Goal: Task Accomplishment & Management: Use online tool/utility

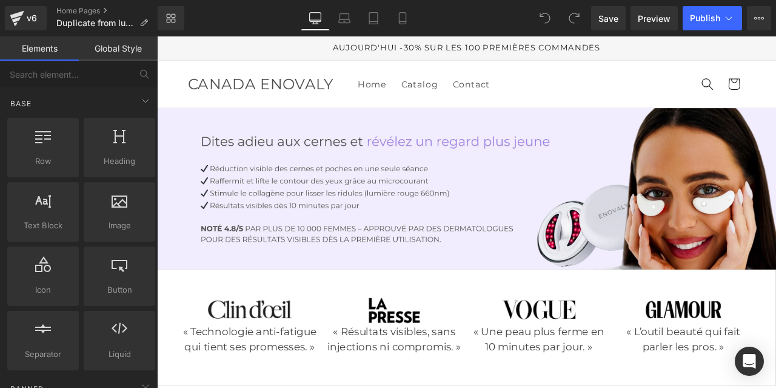
scroll to position [90, 0]
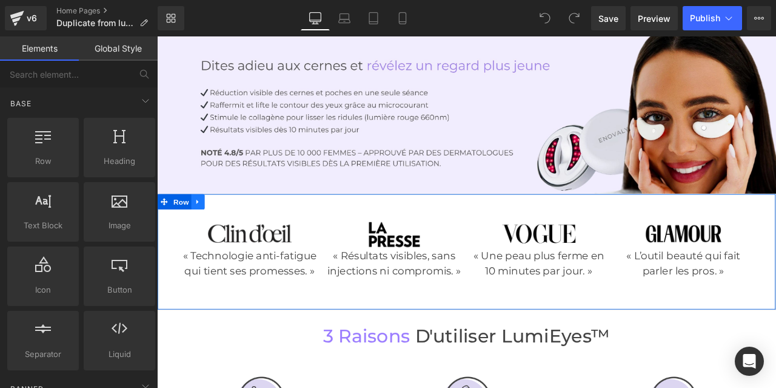
click at [202, 228] on icon at bounding box center [205, 232] width 8 height 9
click at [233, 228] on icon at bounding box center [237, 232] width 8 height 8
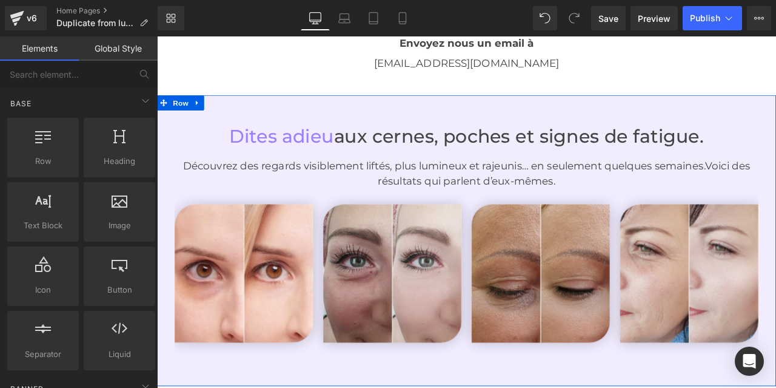
scroll to position [2360, 0]
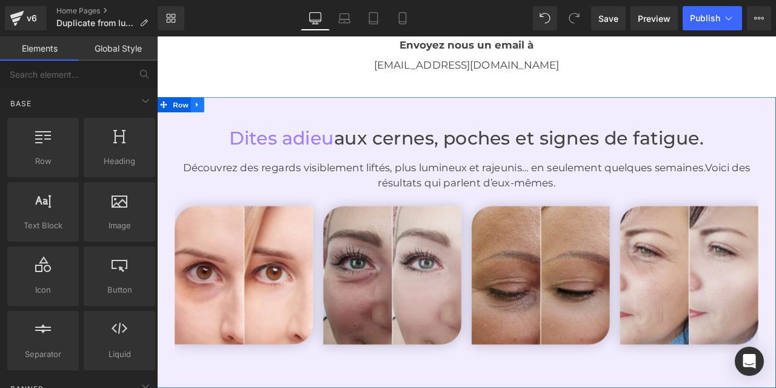
click at [201, 112] on icon at bounding box center [205, 116] width 8 height 9
click at [232, 113] on icon at bounding box center [236, 117] width 8 height 8
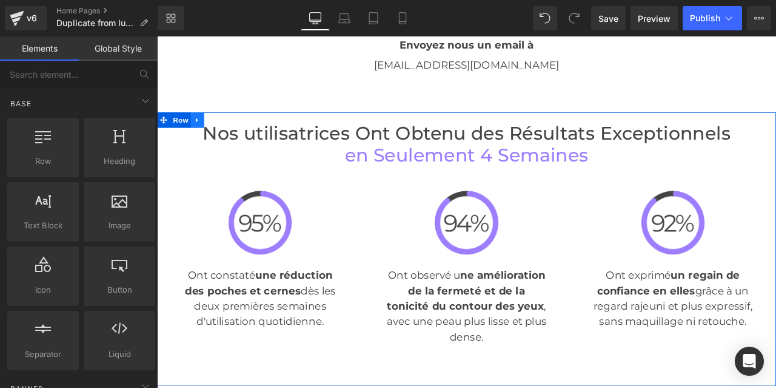
click at [201, 130] on icon at bounding box center [205, 134] width 8 height 9
click at [232, 131] on icon at bounding box center [236, 135] width 8 height 8
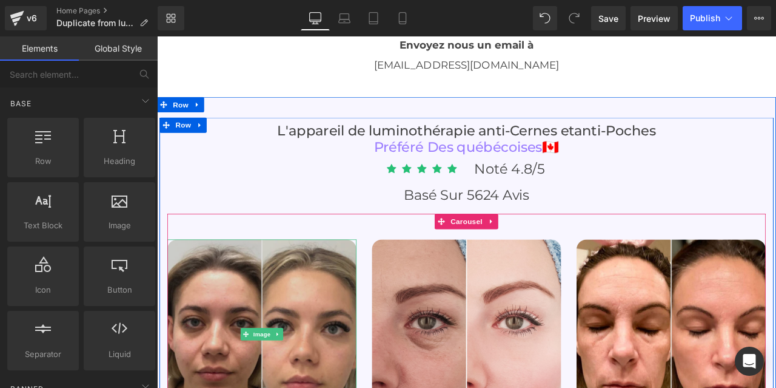
scroll to position [2363, 0]
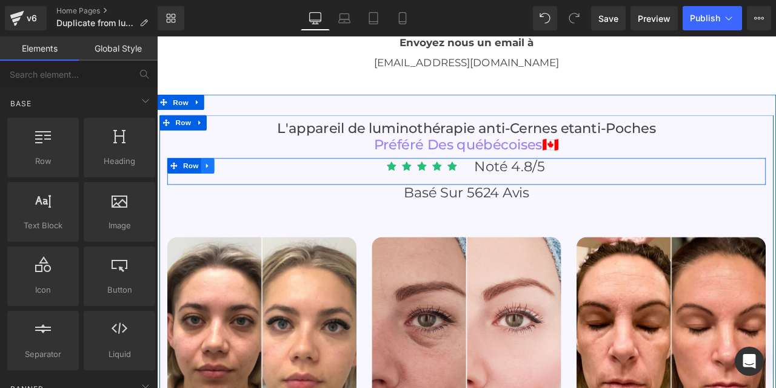
click at [213, 184] on icon at bounding box center [217, 188] width 8 height 9
click at [244, 184] on icon at bounding box center [248, 188] width 8 height 9
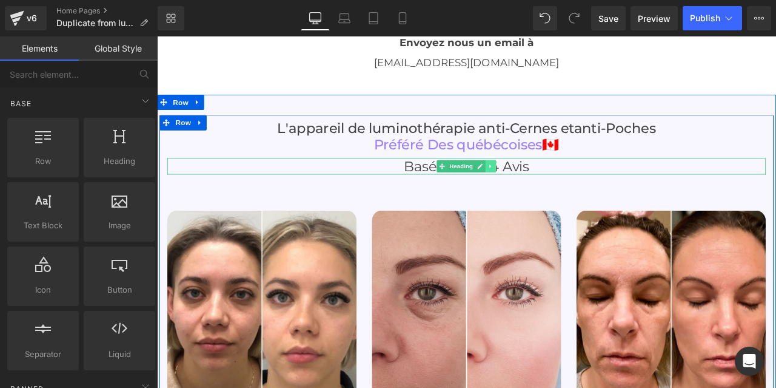
click at [551, 186] on icon at bounding box center [553, 189] width 7 height 7
click at [556, 186] on icon at bounding box center [559, 189] width 7 height 7
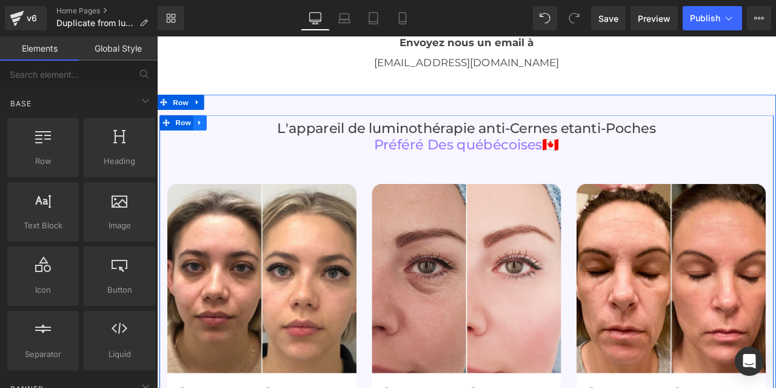
click at [204, 133] on icon at bounding box center [208, 137] width 8 height 9
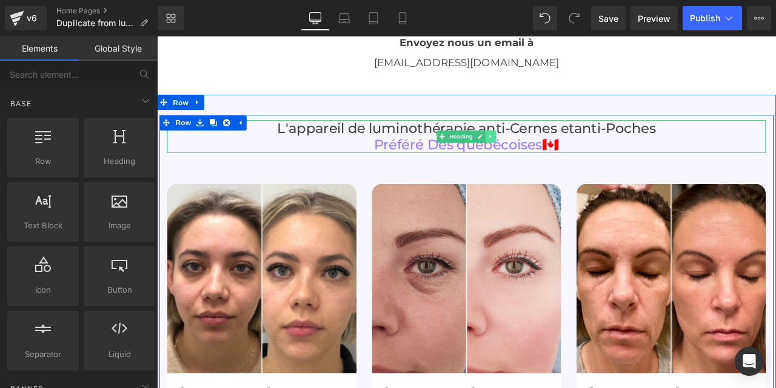
click at [550, 151] on icon at bounding box center [553, 154] width 7 height 7
click at [556, 151] on icon at bounding box center [559, 154] width 7 height 7
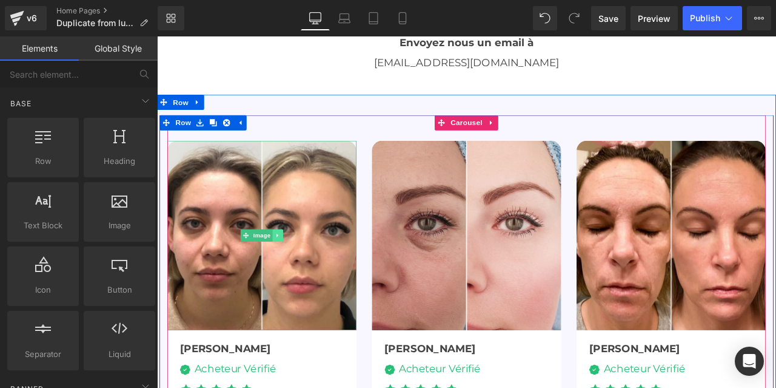
click at [297, 268] on icon at bounding box center [300, 271] width 7 height 7
click at [303, 268] on icon at bounding box center [306, 271] width 7 height 7
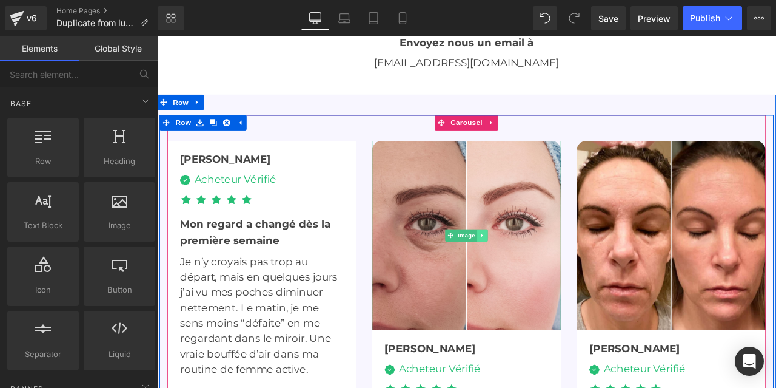
click at [540, 268] on icon at bounding box center [543, 271] width 7 height 7
click at [546, 268] on icon at bounding box center [549, 271] width 7 height 7
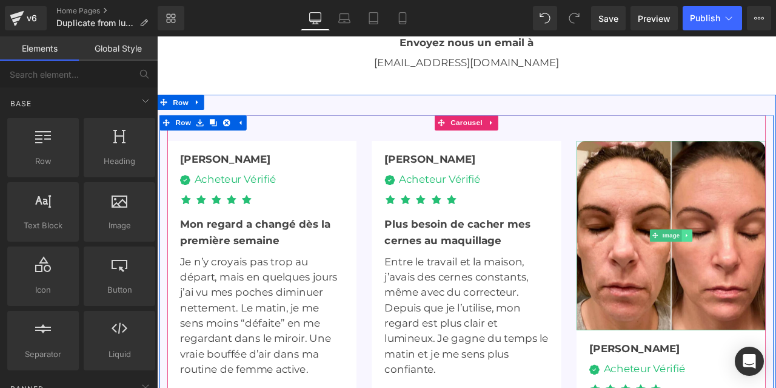
click at [776, 264] on link at bounding box center [785, 271] width 13 height 15
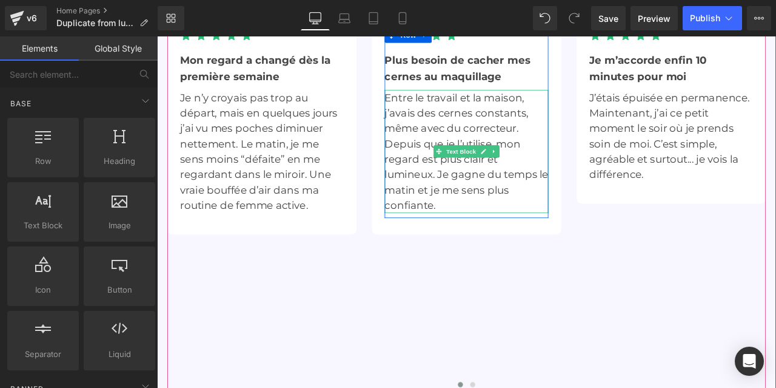
scroll to position [2615, 0]
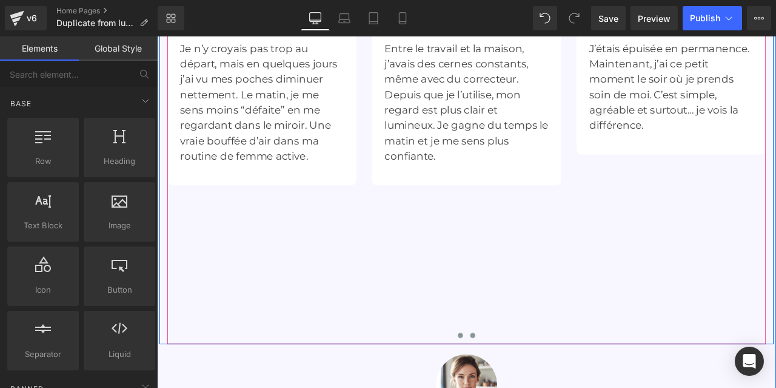
click at [528, 387] on span at bounding box center [531, 391] width 6 height 6
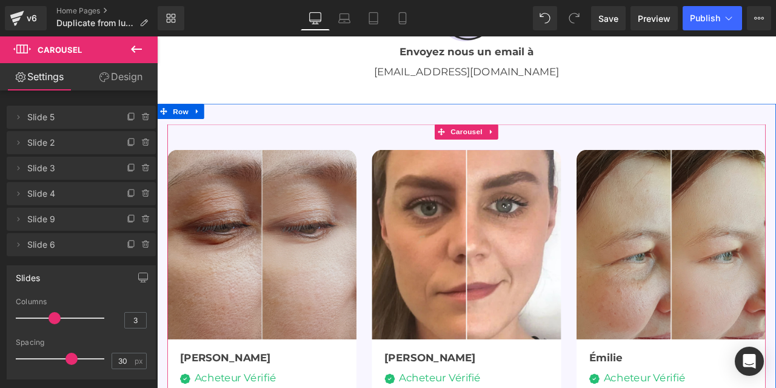
scroll to position [2345, 0]
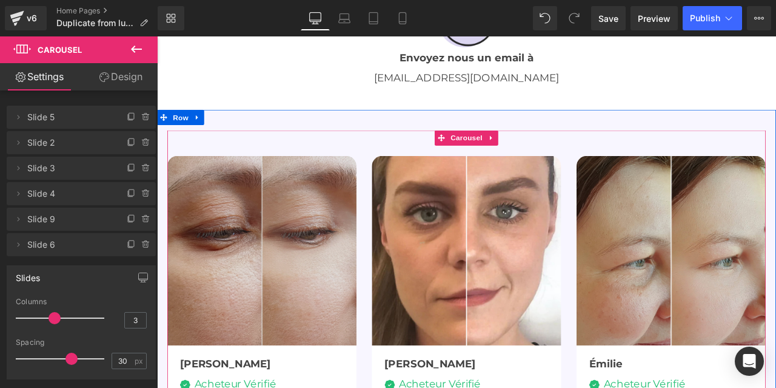
click at [284, 194] on img at bounding box center [281, 290] width 224 height 224
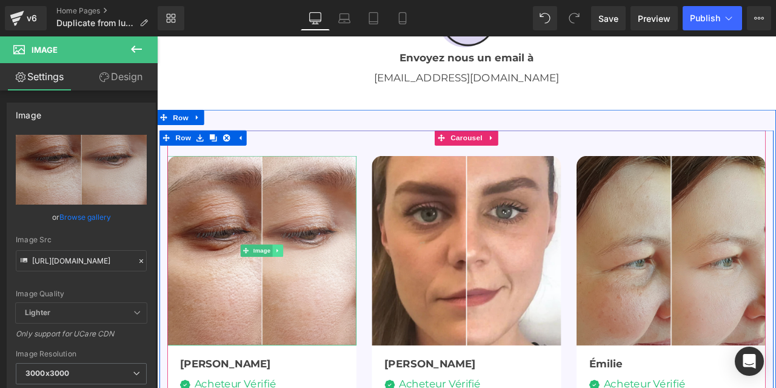
click at [297, 286] on icon at bounding box center [300, 289] width 7 height 7
click at [303, 286] on icon at bounding box center [306, 289] width 7 height 7
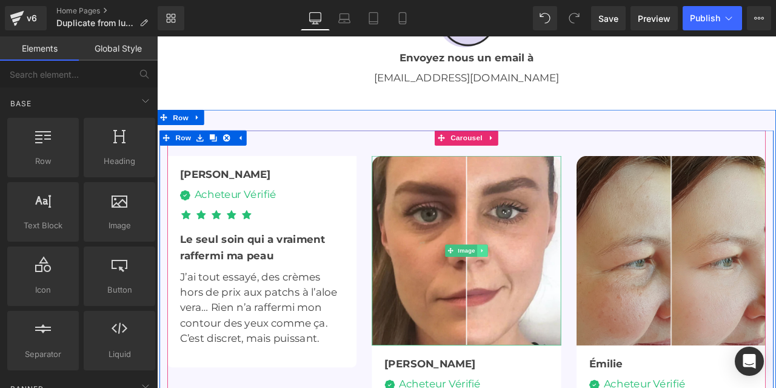
click at [540, 286] on icon at bounding box center [543, 289] width 7 height 7
click at [546, 286] on icon at bounding box center [549, 289] width 7 height 7
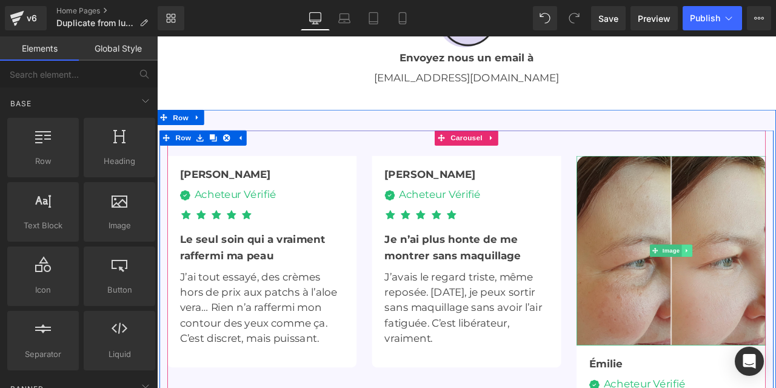
click at [776, 283] on link at bounding box center [785, 290] width 13 height 15
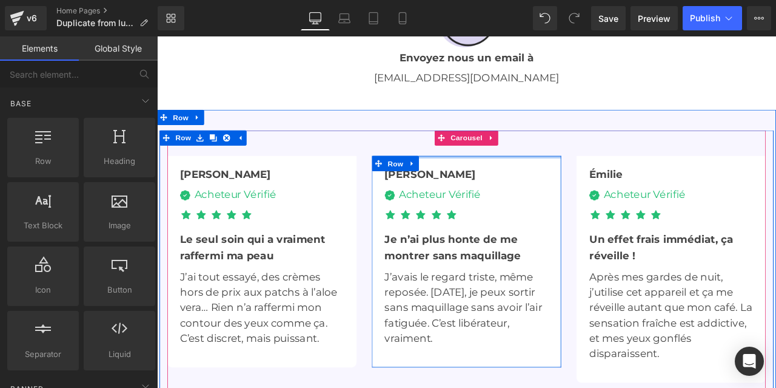
scroll to position [2356, 0]
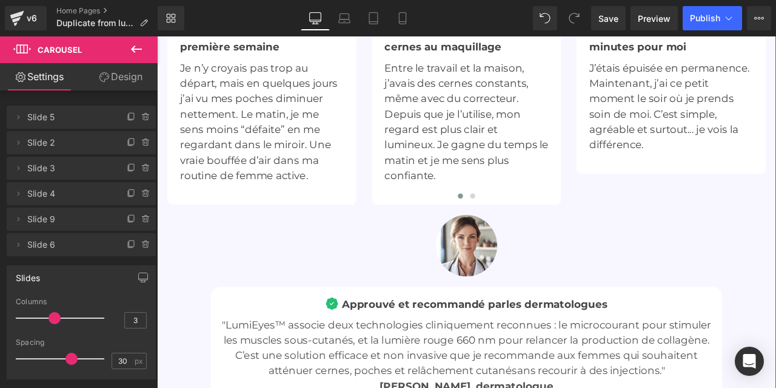
scroll to position [2634, 0]
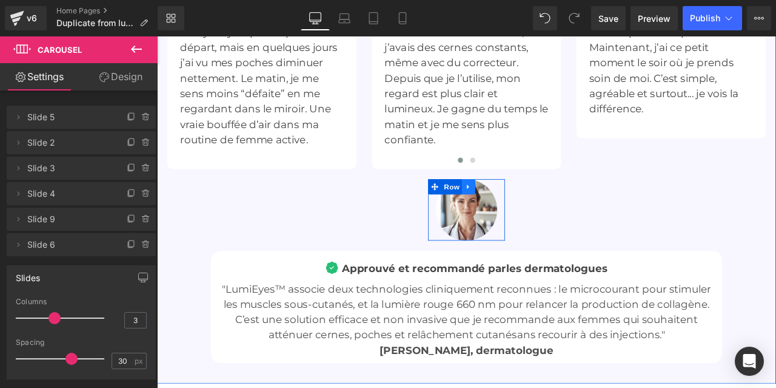
click at [522, 210] on icon at bounding box center [526, 214] width 8 height 9
click at [554, 210] on icon at bounding box center [558, 214] width 8 height 9
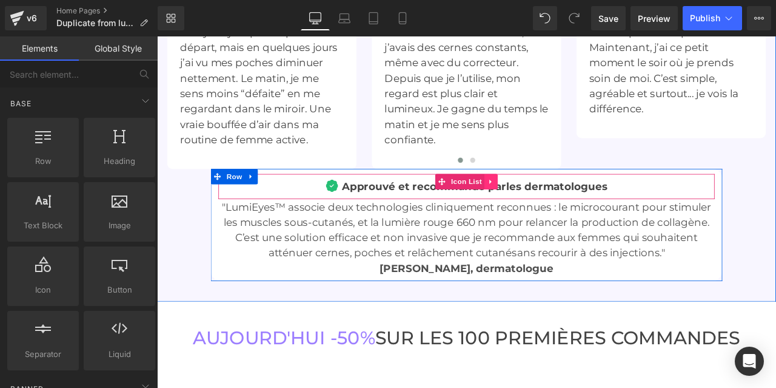
click at [551, 206] on icon at bounding box center [552, 208] width 2 height 5
click at [557, 204] on icon at bounding box center [561, 208] width 8 height 8
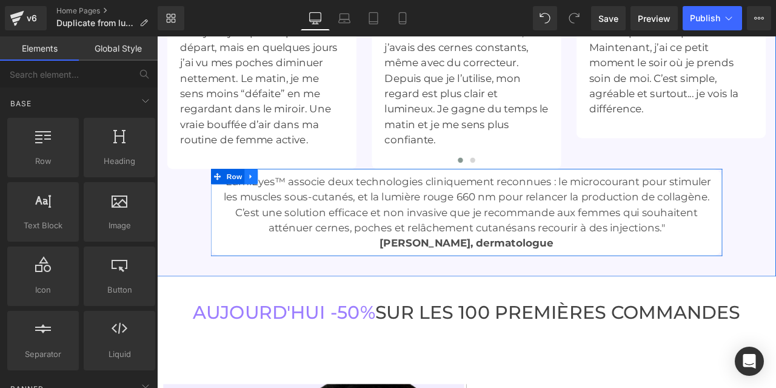
click at [267, 200] on icon at bounding box center [268, 202] width 2 height 5
click at [296, 198] on icon at bounding box center [300, 202] width 8 height 8
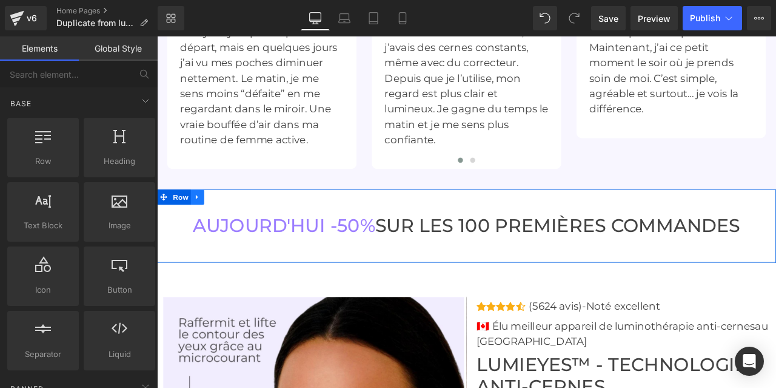
click at [201, 222] on icon at bounding box center [205, 226] width 8 height 9
click at [232, 223] on icon at bounding box center [236, 227] width 8 height 8
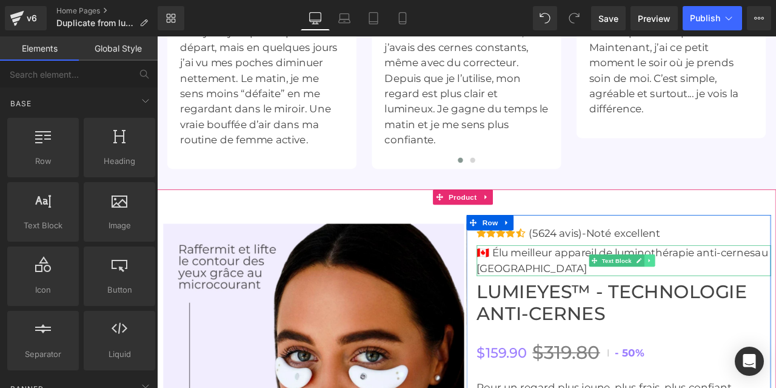
click at [738, 298] on icon at bounding box center [741, 301] width 7 height 7
click at [744, 298] on icon at bounding box center [747, 301] width 7 height 7
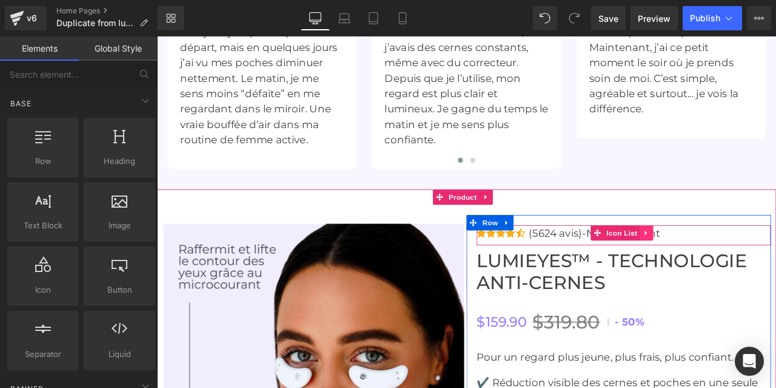
click at [733, 264] on icon at bounding box center [737, 268] width 8 height 9
click at [742, 265] on icon at bounding box center [745, 269] width 8 height 8
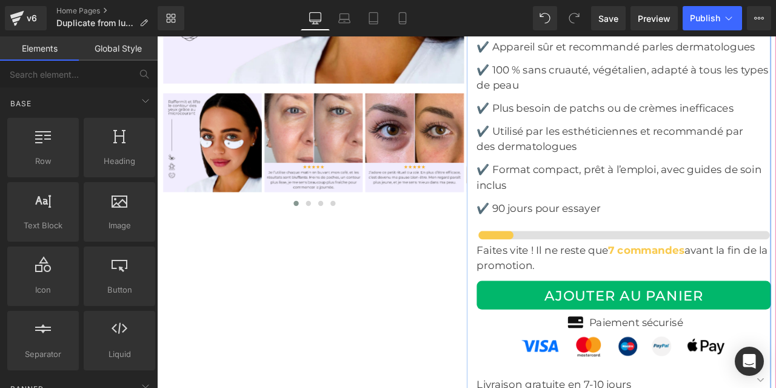
scroll to position [3158, 0]
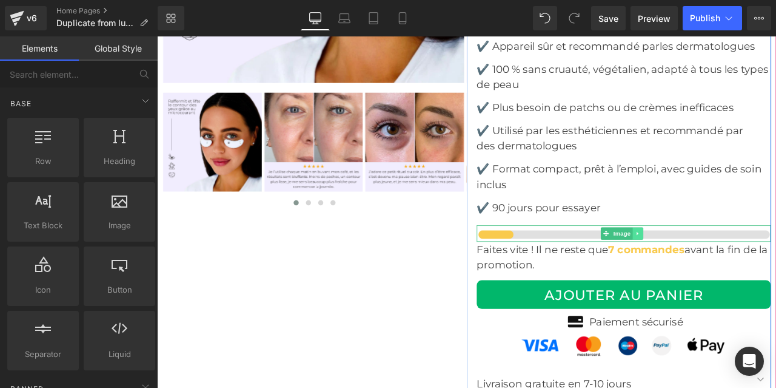
click at [724, 266] on icon at bounding box center [727, 269] width 7 height 7
click at [731, 267] on icon at bounding box center [733, 270] width 7 height 7
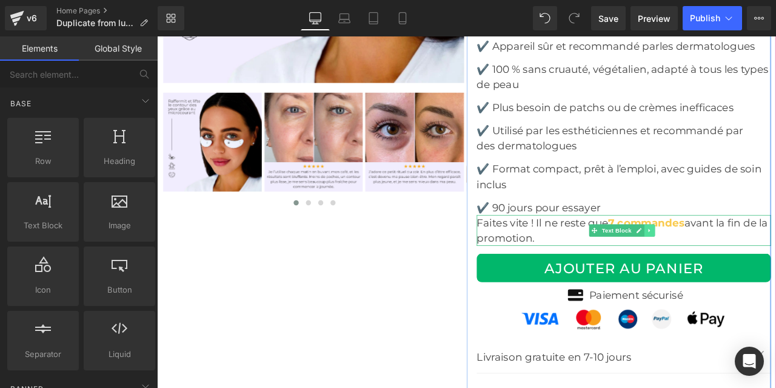
click at [738, 263] on icon at bounding box center [741, 266] width 7 height 7
click at [744, 263] on icon at bounding box center [747, 266] width 7 height 7
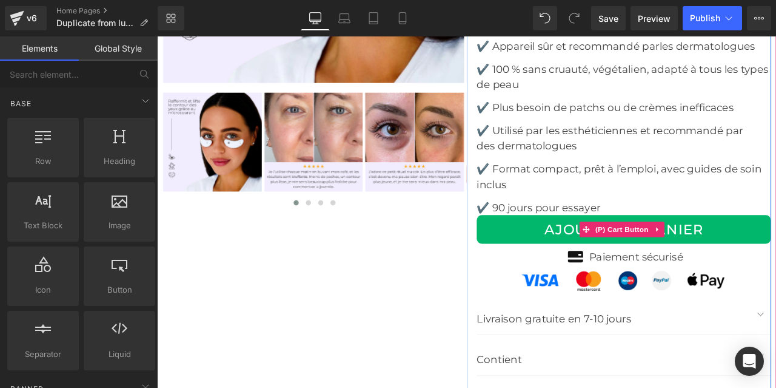
click at [695, 256] on span "(P) Cart Button" at bounding box center [708, 265] width 69 height 18
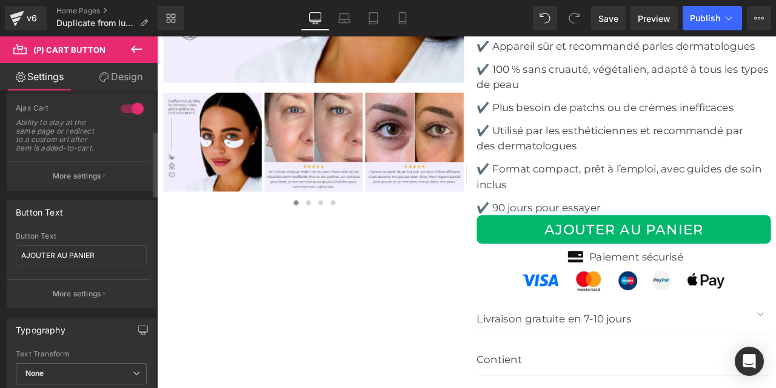
scroll to position [189, 0]
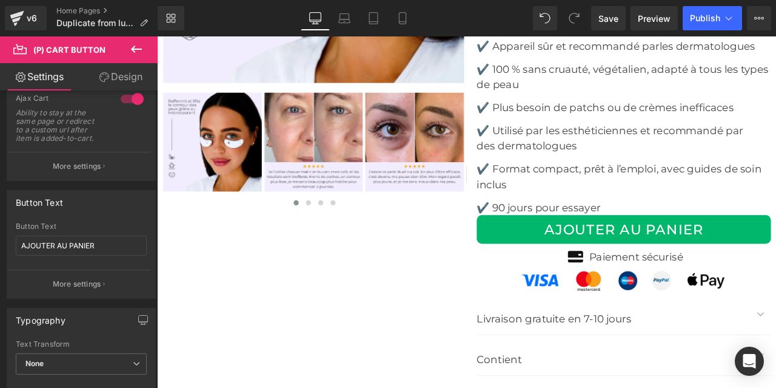
click at [113, 78] on link "Design" at bounding box center [120, 76] width 79 height 27
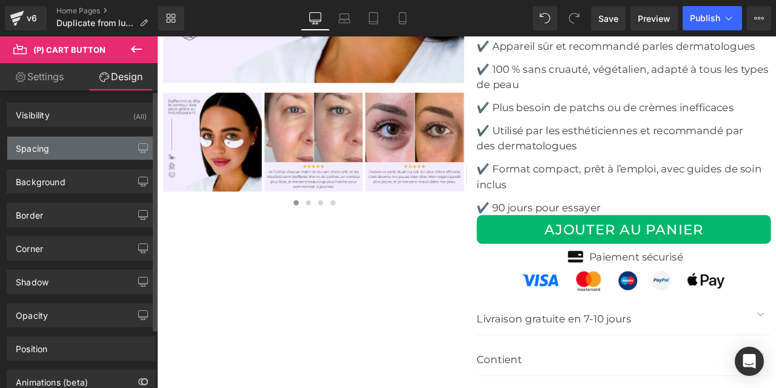
click at [64, 153] on div "Spacing" at bounding box center [81, 147] width 148 height 23
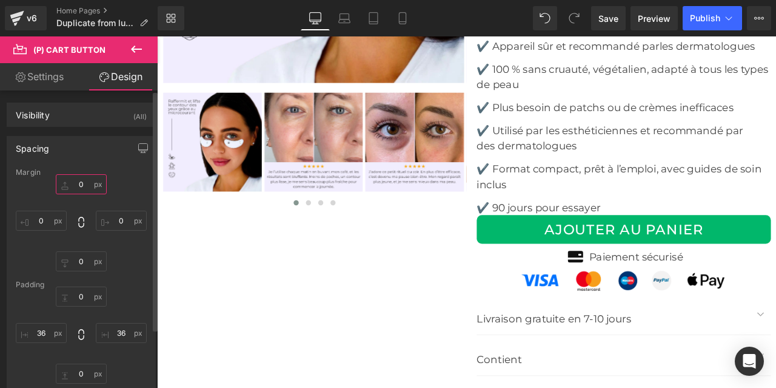
click at [79, 181] on input "text" at bounding box center [81, 184] width 51 height 20
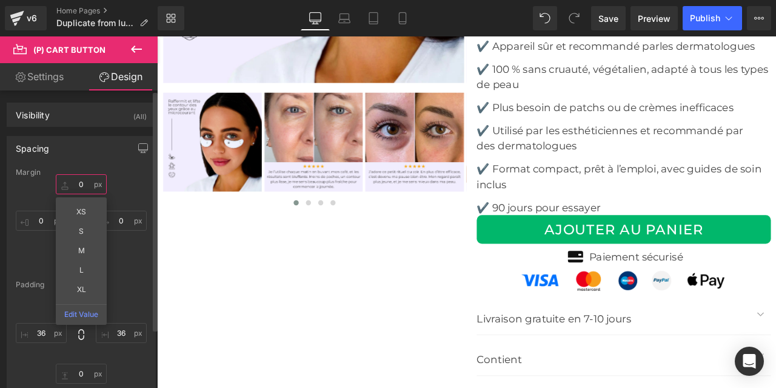
type input "@"
type input ")"
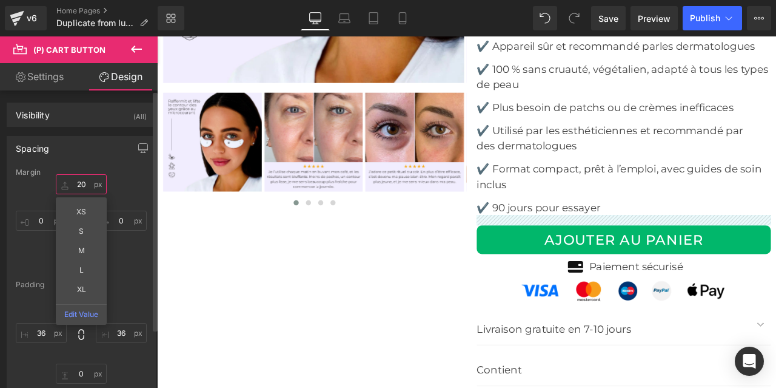
click at [75, 181] on input "20" at bounding box center [81, 184] width 51 height 20
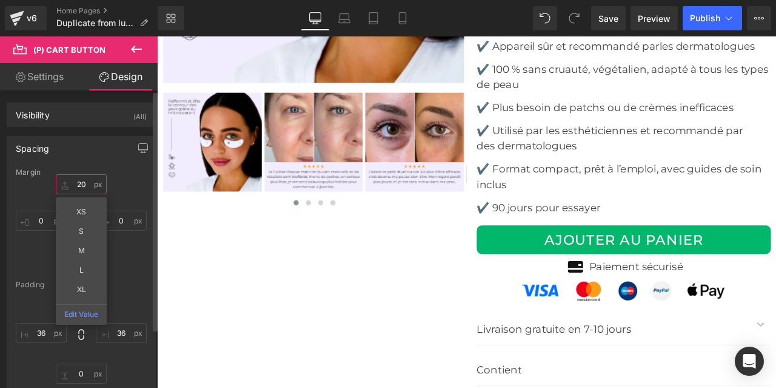
click at [75, 181] on input "20" at bounding box center [81, 184] width 51 height 20
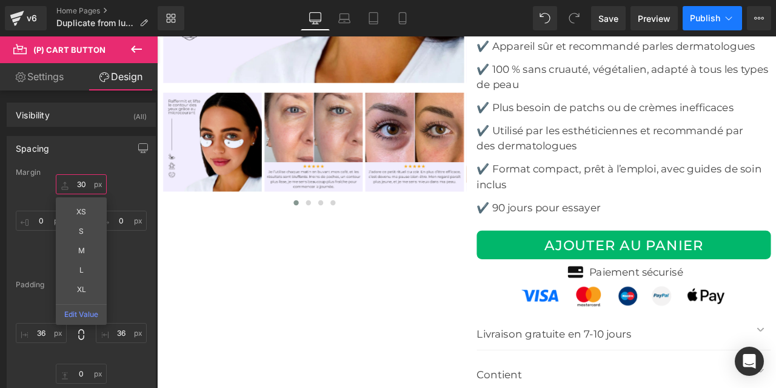
type input "30"
click at [700, 13] on span "Publish" at bounding box center [705, 18] width 30 height 10
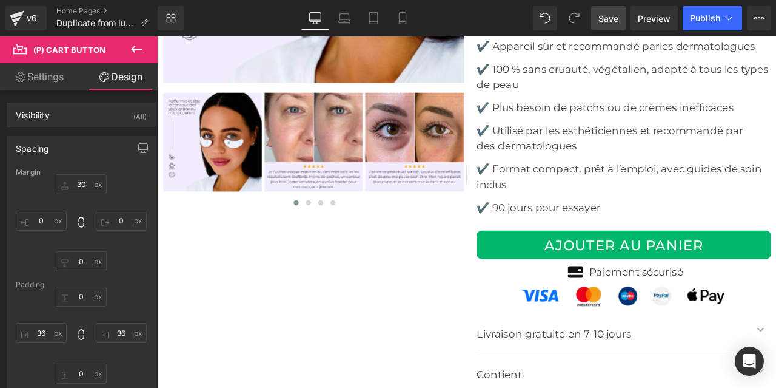
click at [607, 13] on span "Save" at bounding box center [609, 18] width 20 height 13
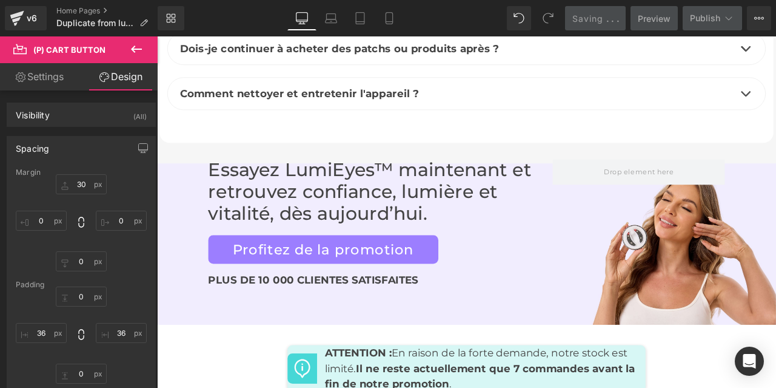
scroll to position [3997, 0]
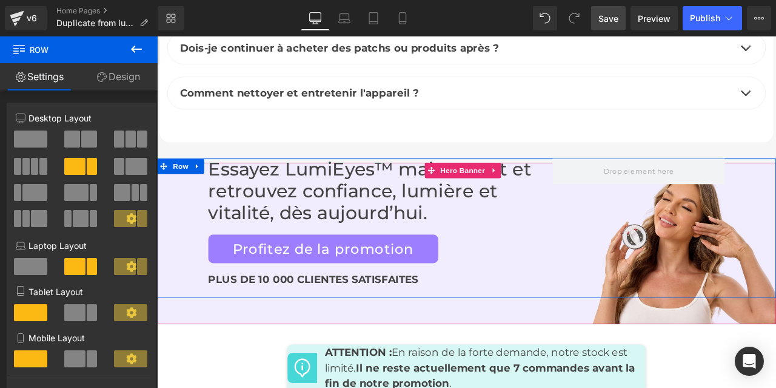
drag, startPoint x: 846, startPoint y: 133, endPoint x: 846, endPoint y: 181, distance: 48.5
click at [776, 181] on div "Essayez LumiEyes™ maintenant et retrouvez confiance, lumière et vitalité, dès […" at bounding box center [524, 263] width 734 height 165
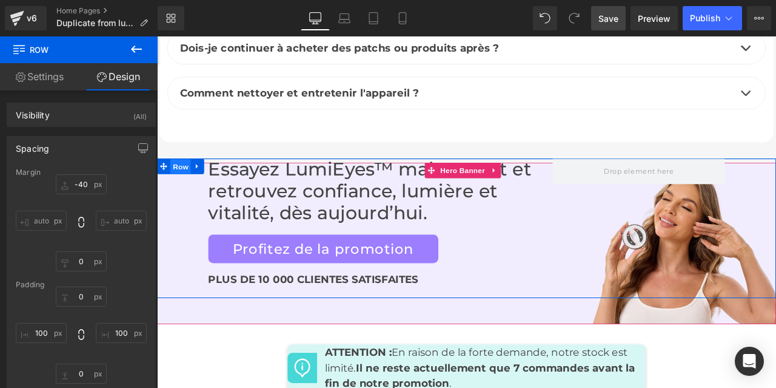
click at [178, 182] on span "Row" at bounding box center [185, 191] width 24 height 18
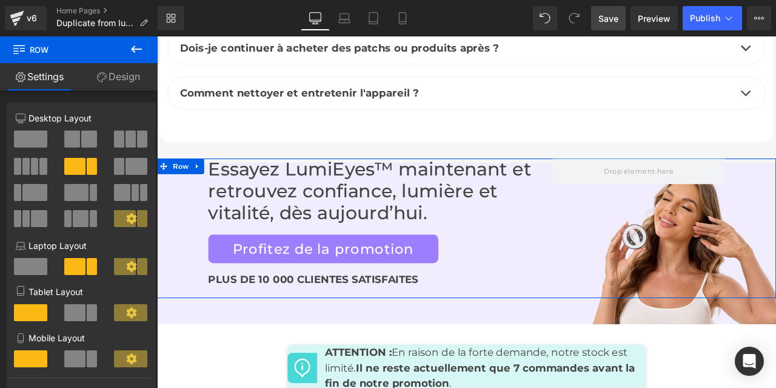
click at [117, 71] on link "Design" at bounding box center [118, 76] width 79 height 27
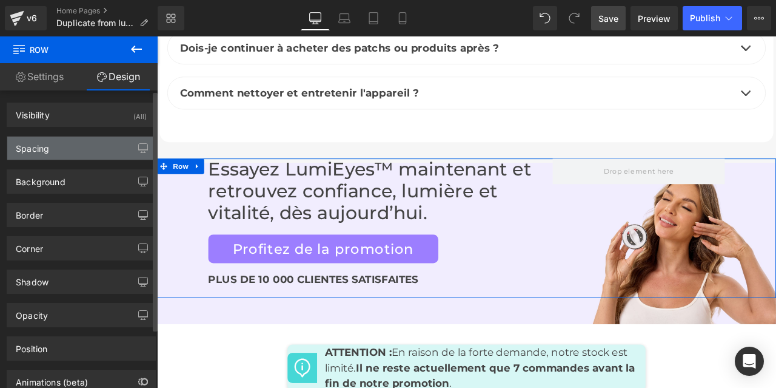
click at [76, 147] on div "Spacing" at bounding box center [81, 147] width 148 height 23
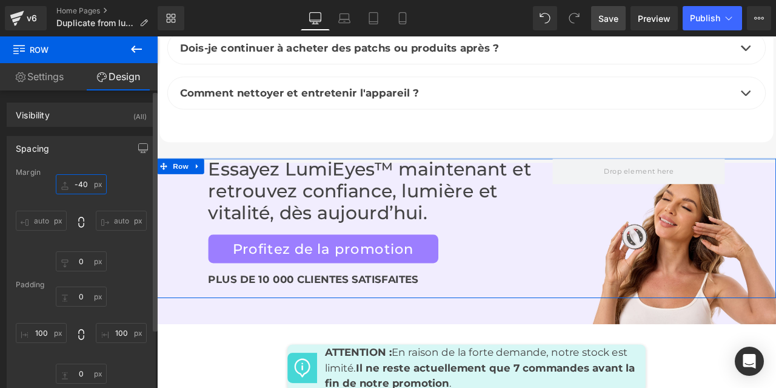
click at [75, 181] on input "text" at bounding box center [81, 184] width 51 height 20
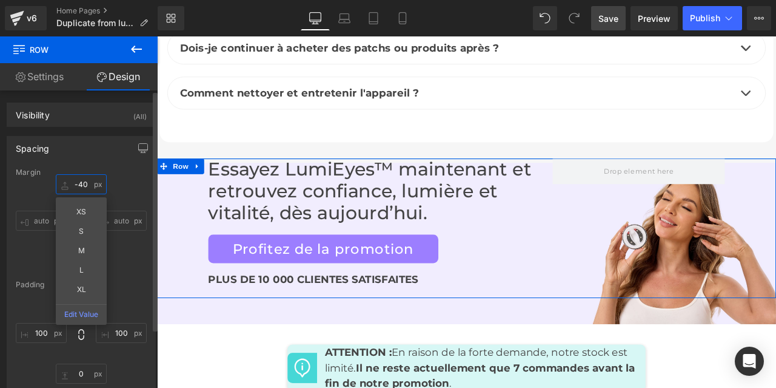
click at [75, 181] on input "text" at bounding box center [81, 184] width 51 height 20
type input "-40"
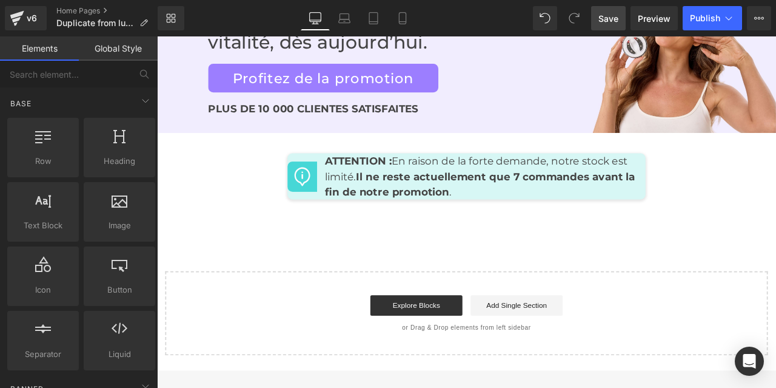
scroll to position [4194, 0]
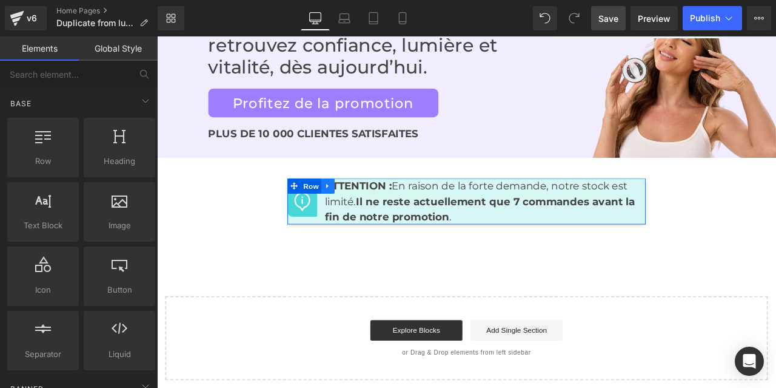
click at [358, 211] on icon at bounding box center [359, 213] width 2 height 5
click at [387, 209] on icon at bounding box center [391, 213] width 8 height 8
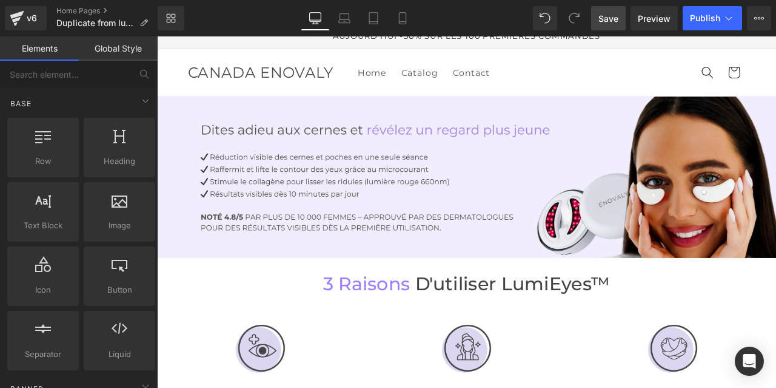
scroll to position [0, 0]
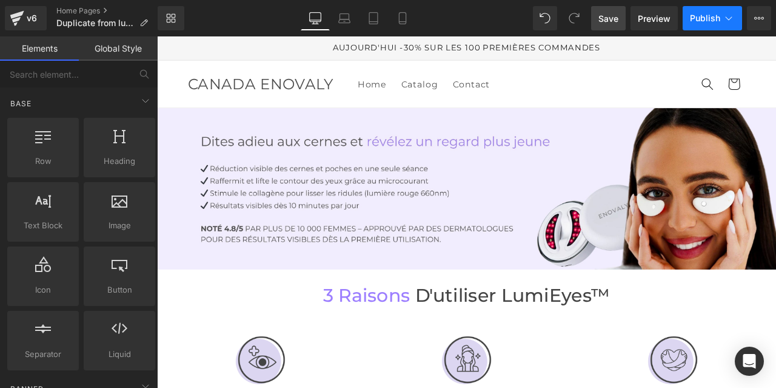
click at [706, 15] on span "Publish" at bounding box center [705, 18] width 30 height 10
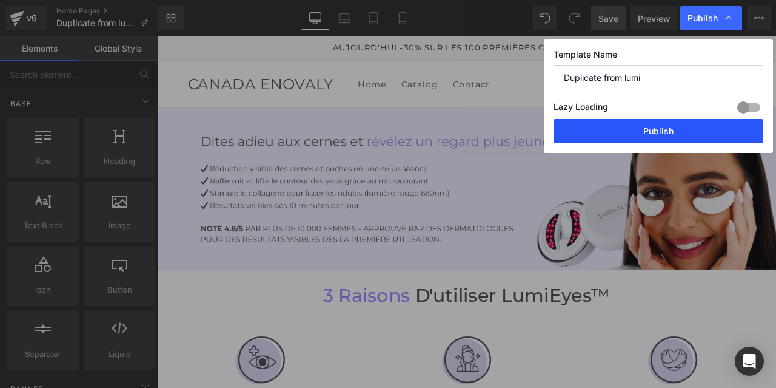
click at [647, 130] on button "Publish" at bounding box center [659, 131] width 210 height 24
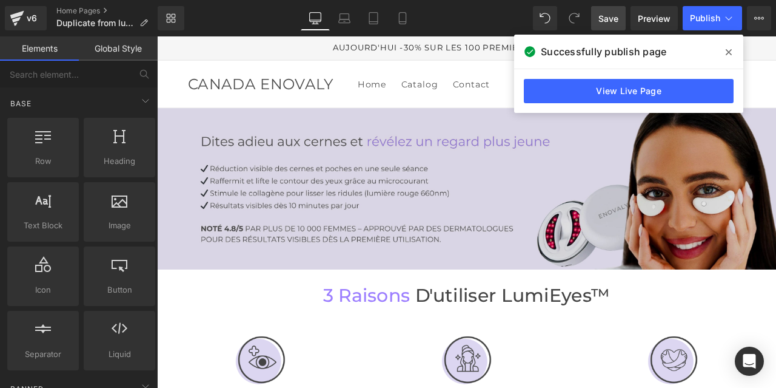
click at [534, 193] on img at bounding box center [524, 216] width 734 height 191
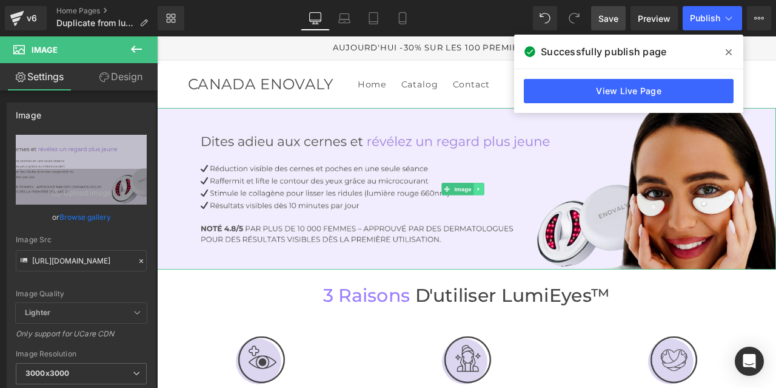
click at [539, 214] on icon at bounding box center [538, 217] width 7 height 7
click at [546, 214] on icon at bounding box center [544, 217] width 7 height 7
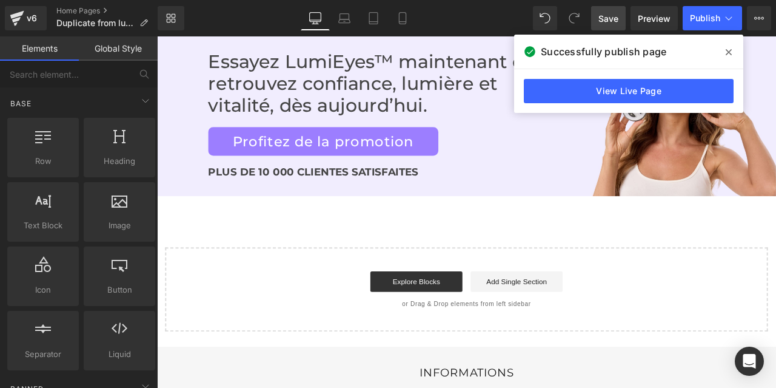
scroll to position [3960, 0]
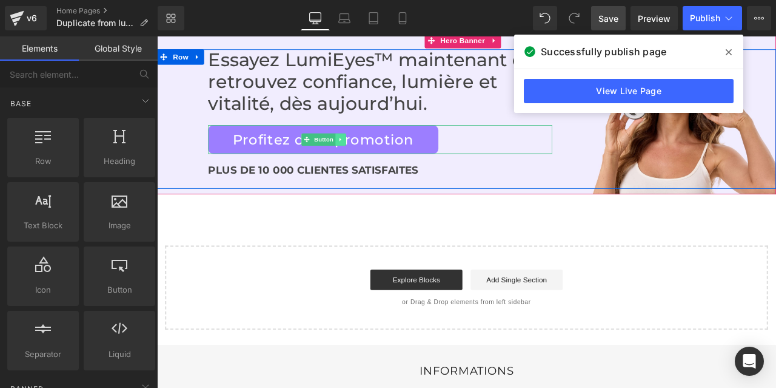
click at [372, 155] on icon at bounding box center [375, 158] width 7 height 7
click at [448, 189] on link at bounding box center [454, 196] width 13 height 15
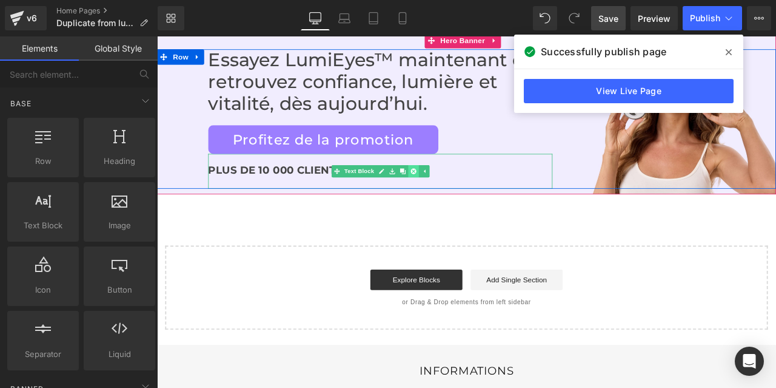
click at [457, 192] on icon at bounding box center [460, 195] width 7 height 7
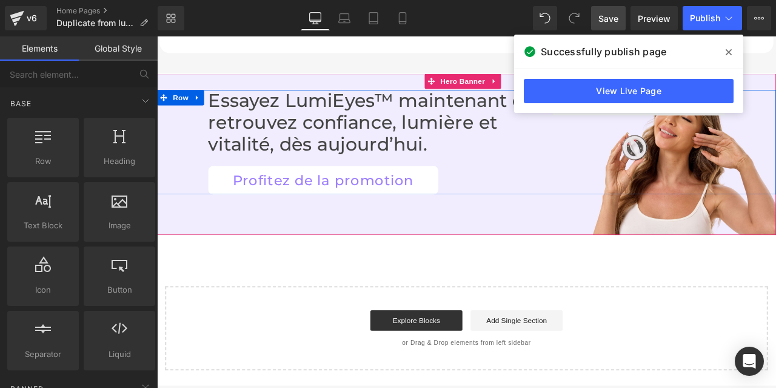
scroll to position [3910, 0]
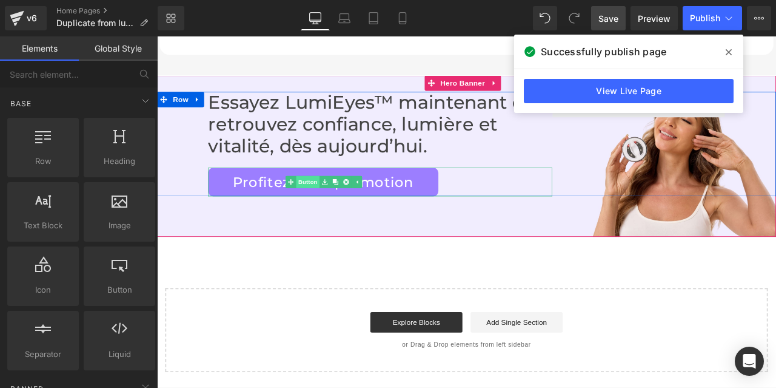
click at [330, 201] on link "Button" at bounding box center [329, 208] width 40 height 15
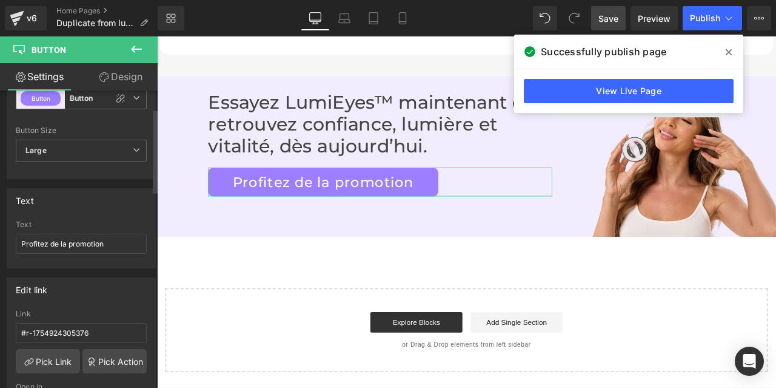
scroll to position [62, 0]
click at [56, 232] on div "Text Profitez de la promotion" at bounding box center [81, 243] width 131 height 47
click at [53, 248] on input "Profitez de la promotion" at bounding box center [81, 243] width 131 height 20
click at [53, 243] on input "Profitez de la promotion" at bounding box center [81, 243] width 131 height 20
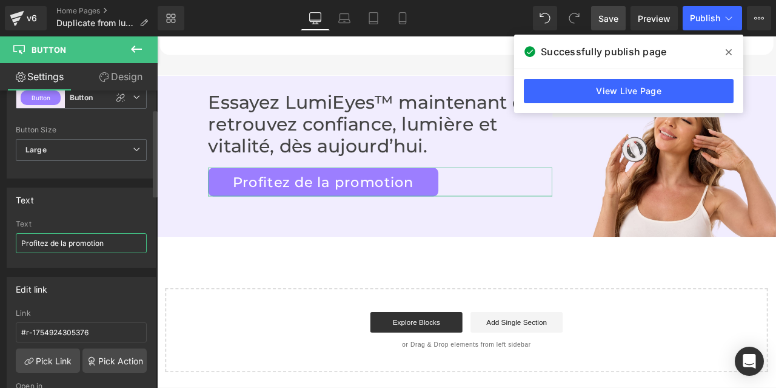
click at [53, 243] on input "Profitez de la promotion" at bounding box center [81, 243] width 131 height 20
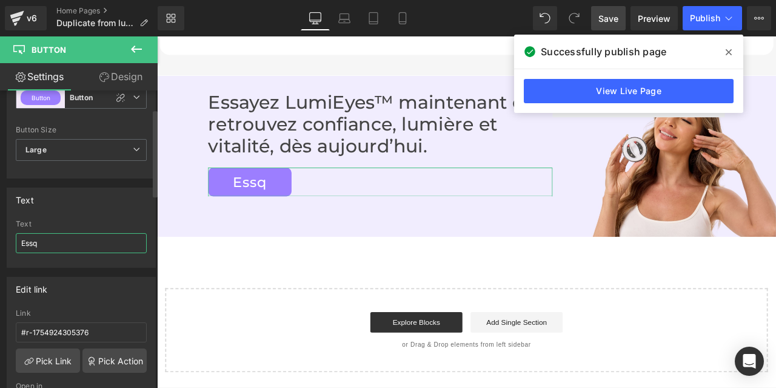
type input "Ess"
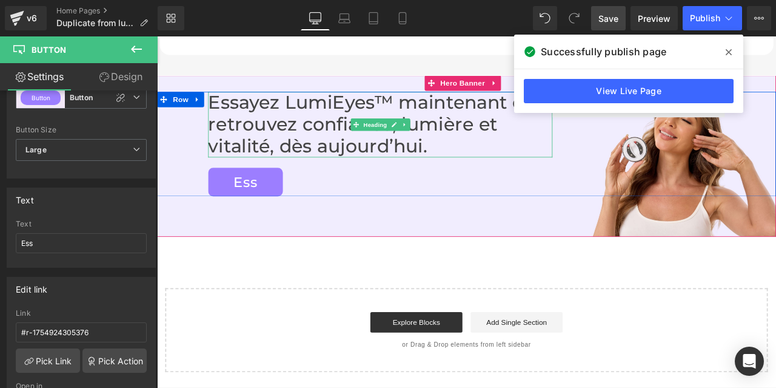
click at [294, 102] on h2 "Essayez LumiEyes™ maintenant et retrouvez confiance, lumière et vitalité, dès a…" at bounding box center [422, 141] width 408 height 78
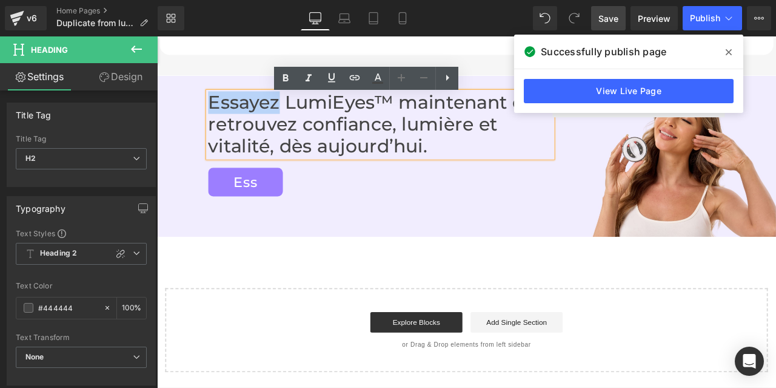
drag, startPoint x: 294, startPoint y: 68, endPoint x: 217, endPoint y: 70, distance: 76.4
click at [218, 102] on h2 "Essayez LumiEyes™ maintenant et retrouvez confiance, lumière et vitalité, dès a…" at bounding box center [422, 141] width 408 height 78
copy h2 "Essayez"
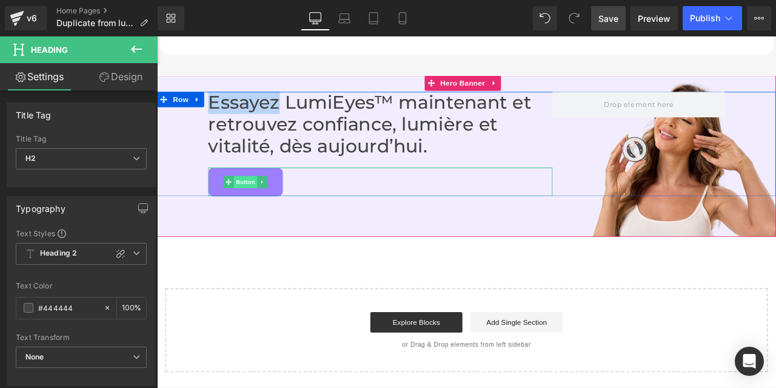
click at [255, 201] on span "Button" at bounding box center [262, 208] width 28 height 15
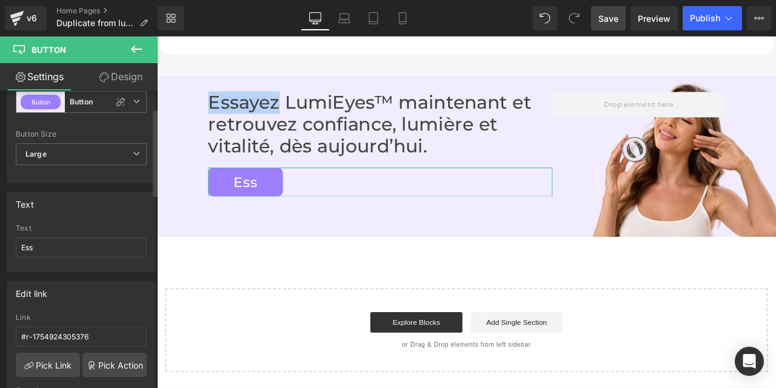
scroll to position [61, 0]
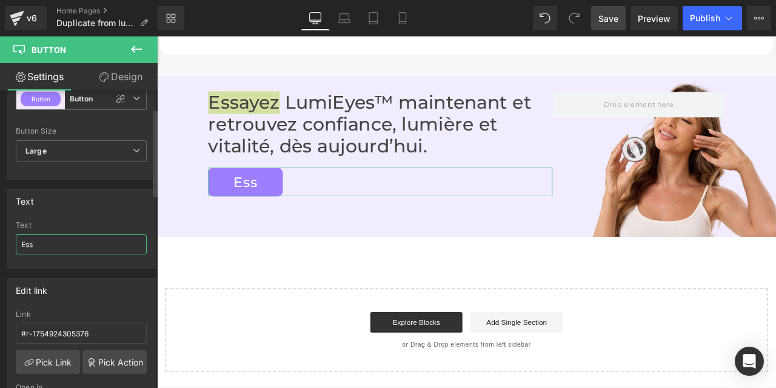
click at [62, 243] on input "Ess" at bounding box center [81, 244] width 131 height 20
paste input "ayez"
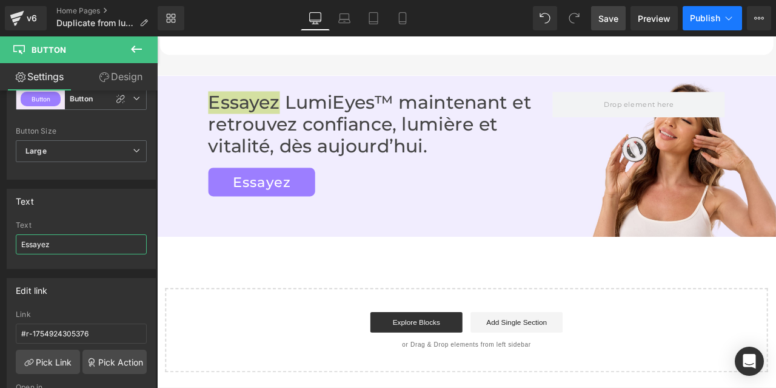
type input "Essayez"
click at [695, 12] on button "Publish" at bounding box center [712, 18] width 59 height 24
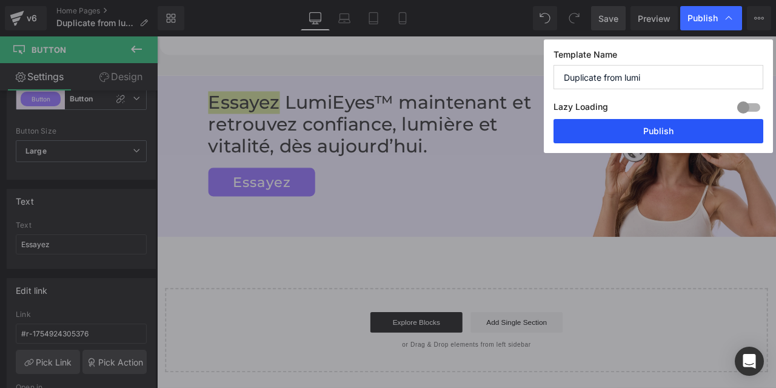
click at [631, 130] on button "Publish" at bounding box center [659, 131] width 210 height 24
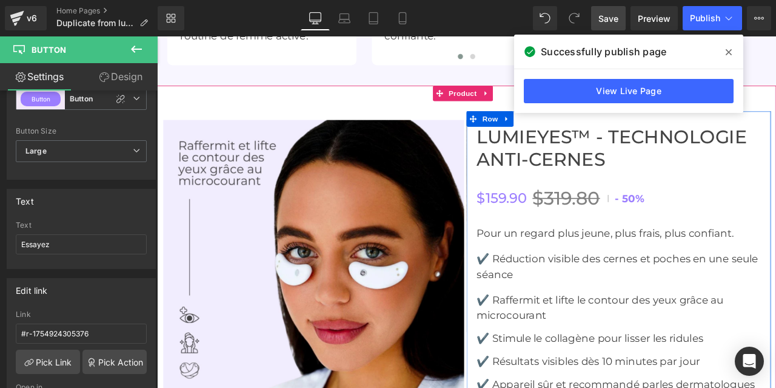
scroll to position [2575, 0]
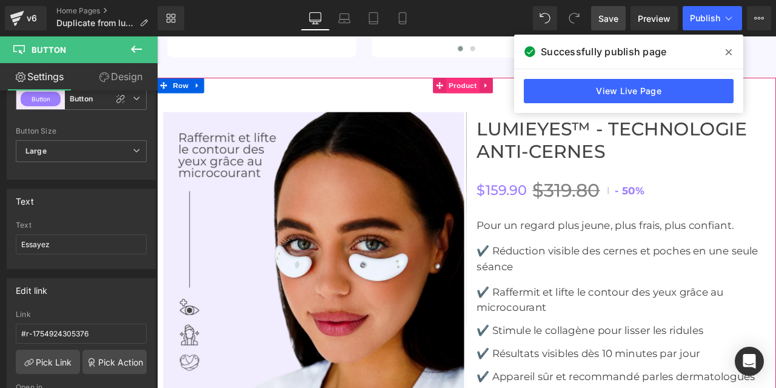
click at [514, 86] on span "Product" at bounding box center [519, 95] width 39 height 18
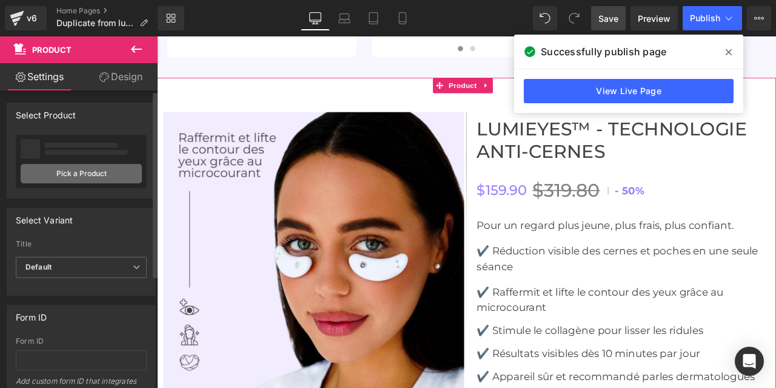
click at [67, 172] on link "Pick a Product" at bounding box center [81, 173] width 121 height 19
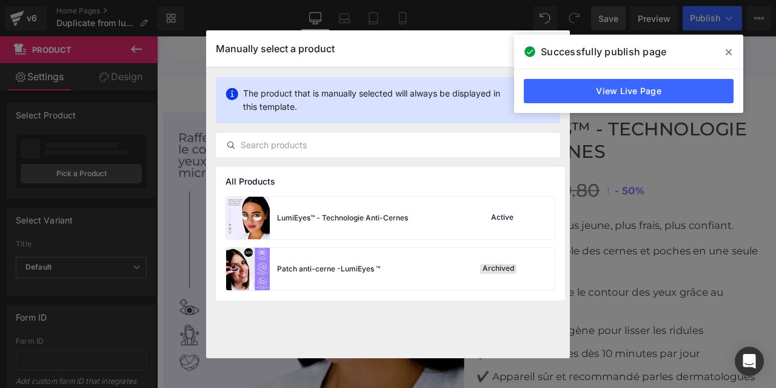
click at [732, 45] on span at bounding box center [728, 51] width 19 height 19
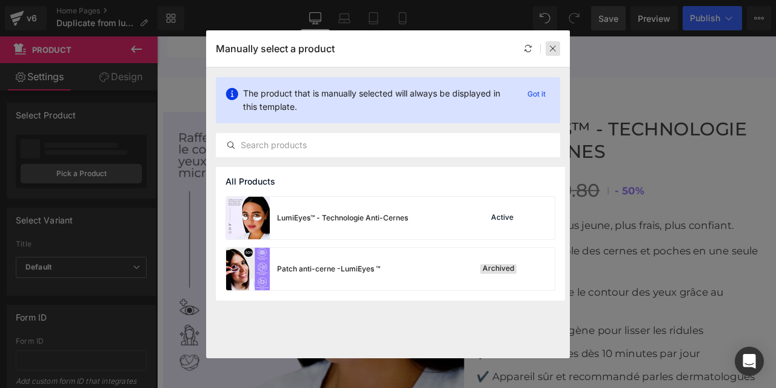
click at [550, 47] on icon at bounding box center [553, 48] width 8 height 8
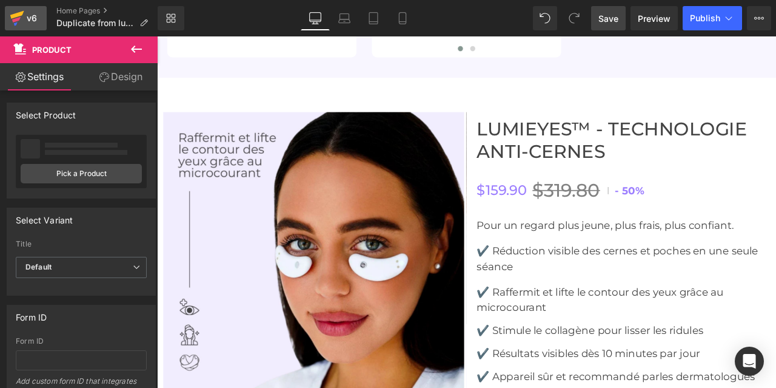
click at [16, 16] on icon at bounding box center [17, 15] width 14 height 8
